Goal: Task Accomplishment & Management: Manage account settings

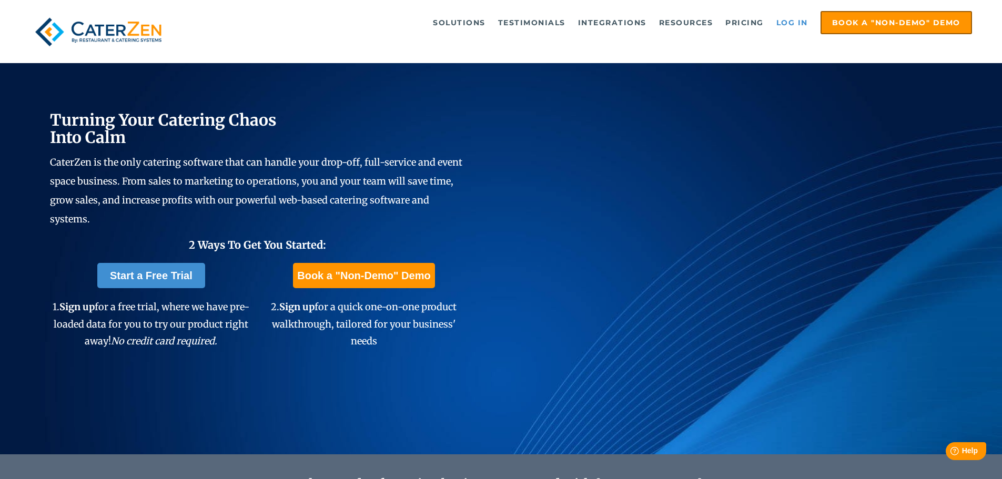
click at [788, 25] on link "Log in" at bounding box center [792, 22] width 42 height 21
click at [785, 19] on link "Log in" at bounding box center [792, 22] width 42 height 21
click at [782, 22] on link "Log in" at bounding box center [792, 22] width 42 height 21
